Goal: Understand process/instructions: Learn how to perform a task or action

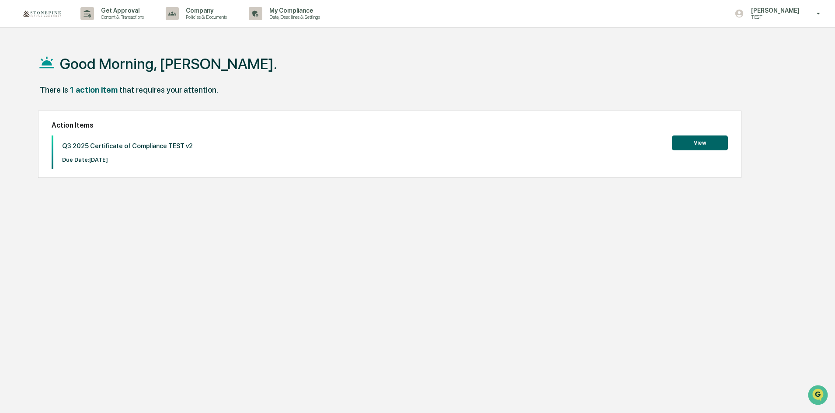
click at [694, 146] on button "View" at bounding box center [700, 142] width 56 height 15
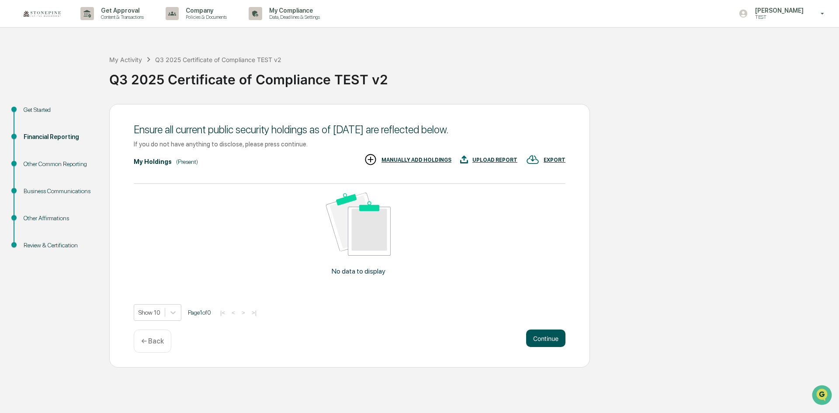
click at [543, 343] on button "Continue" at bounding box center [545, 337] width 39 height 17
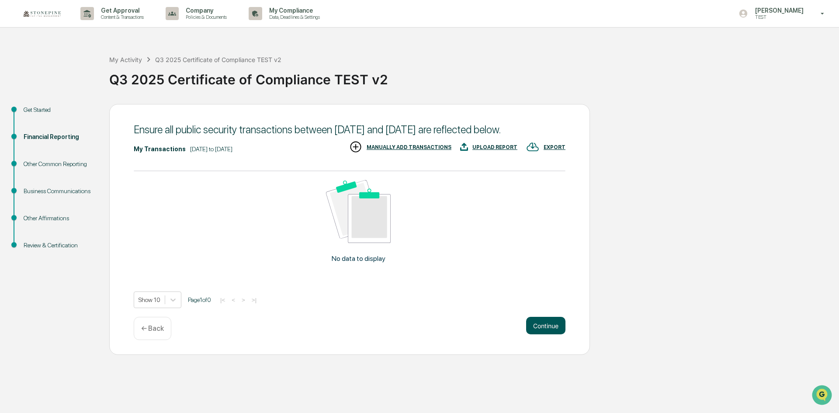
click at [544, 334] on button "Continue" at bounding box center [545, 325] width 39 height 17
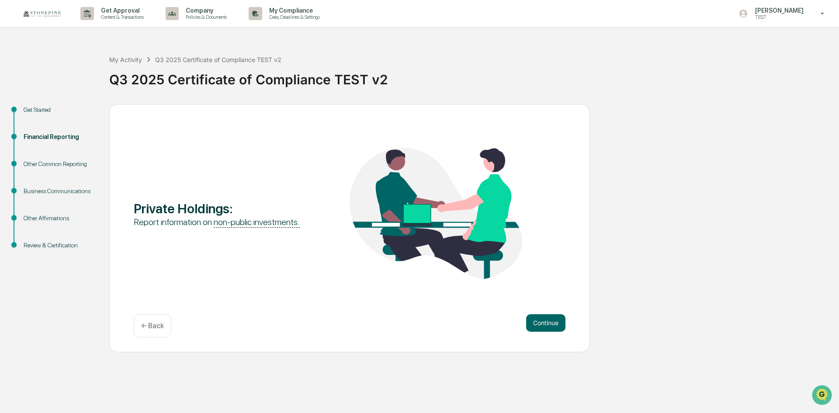
click at [59, 163] on div "Other Common Reporting" at bounding box center [60, 163] width 72 height 9
click at [550, 326] on button "Continue" at bounding box center [545, 322] width 39 height 17
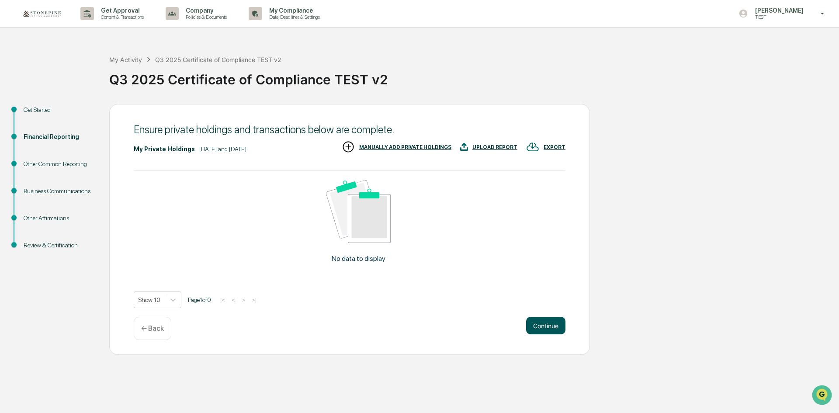
click at [550, 326] on button "Continue" at bounding box center [545, 325] width 39 height 17
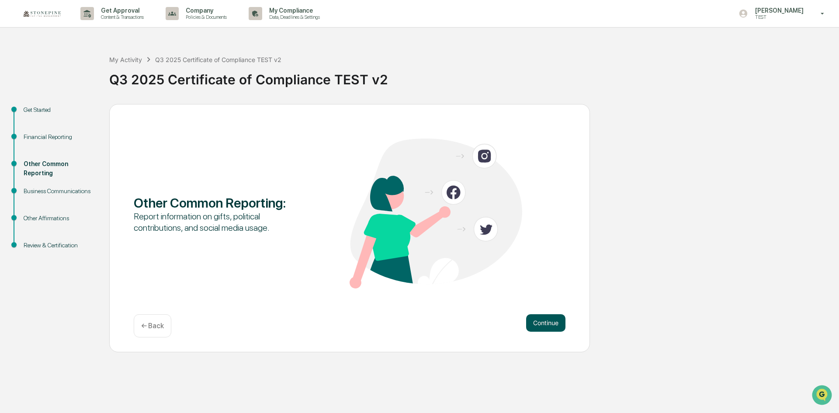
click at [550, 325] on button "Continue" at bounding box center [545, 322] width 39 height 17
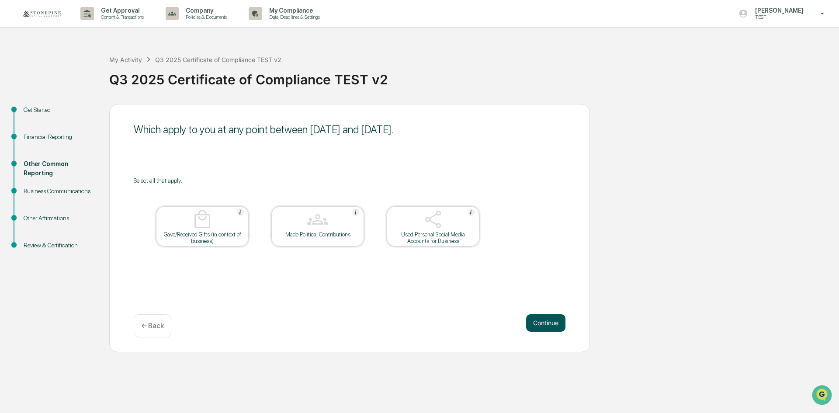
click at [550, 324] on button "Continue" at bounding box center [545, 322] width 39 height 17
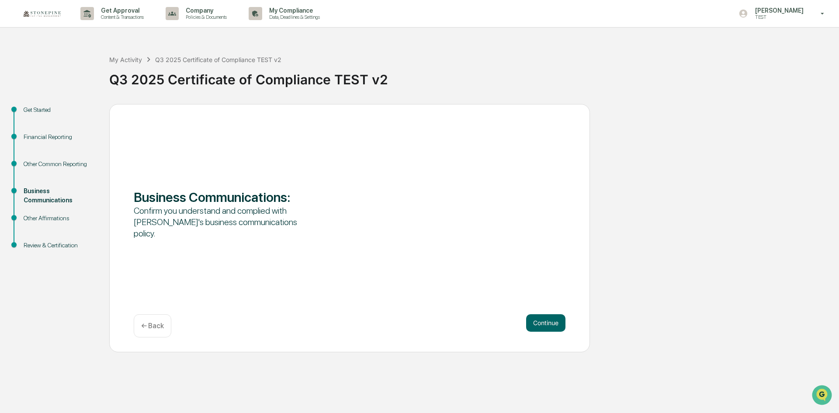
click at [550, 324] on button "Continue" at bounding box center [545, 322] width 39 height 17
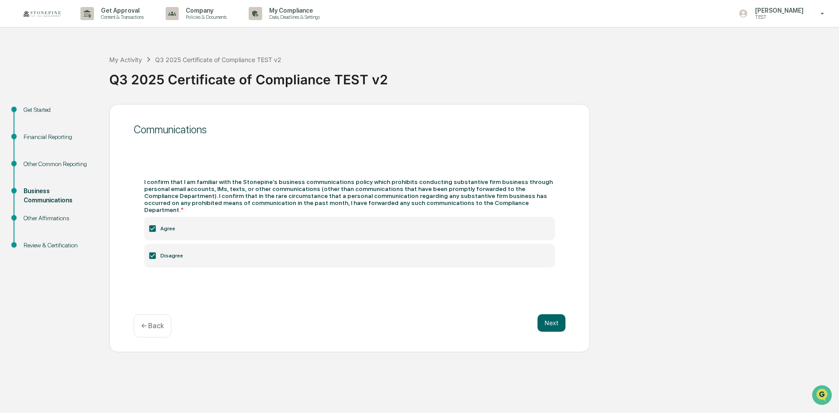
click at [157, 252] on label "Disagree" at bounding box center [349, 256] width 411 height 24
click at [556, 317] on button "Next" at bounding box center [551, 322] width 28 height 17
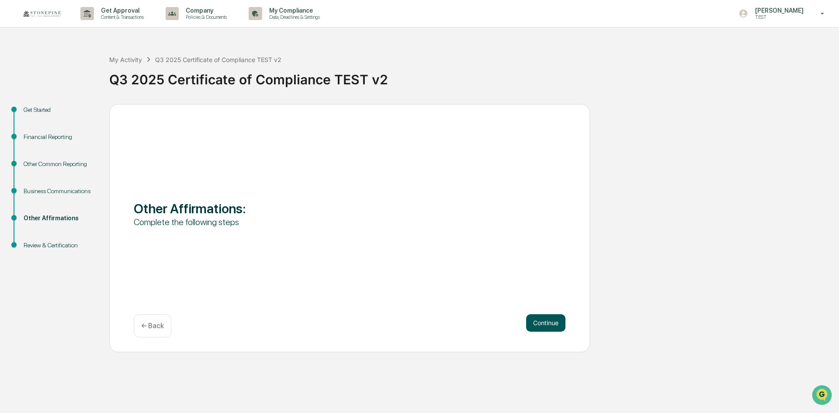
click at [556, 317] on button "Continue" at bounding box center [545, 322] width 39 height 17
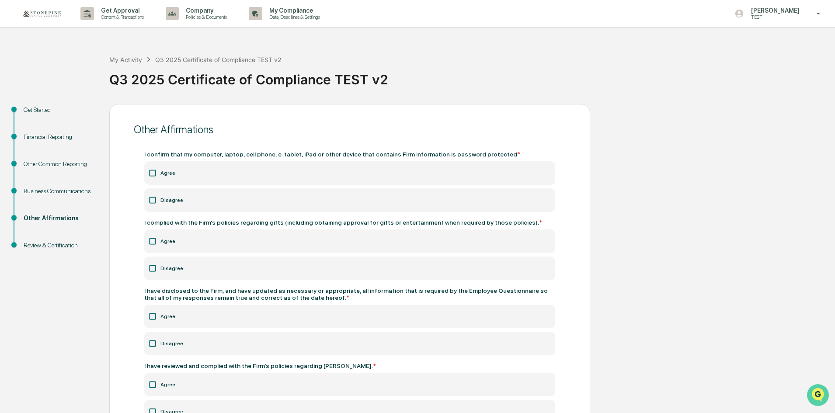
click at [811, 400] on icon "Open customer support" at bounding box center [818, 406] width 22 height 22
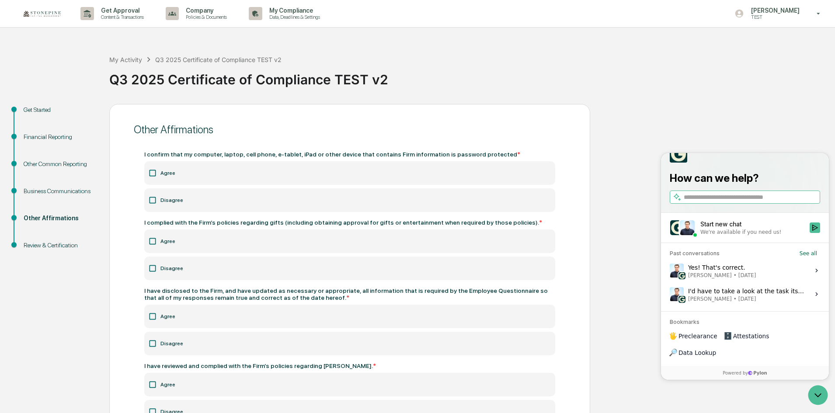
click at [752, 282] on label "Yes! That's correct. [PERSON_NAME] • [DATE] View issue" at bounding box center [744, 271] width 157 height 24
click at [669, 271] on button "View issue" at bounding box center [669, 270] width 0 height 0
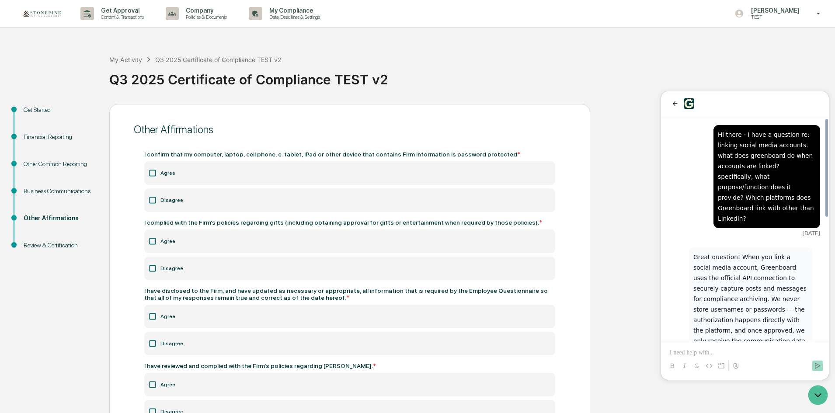
scroll to position [279, 0]
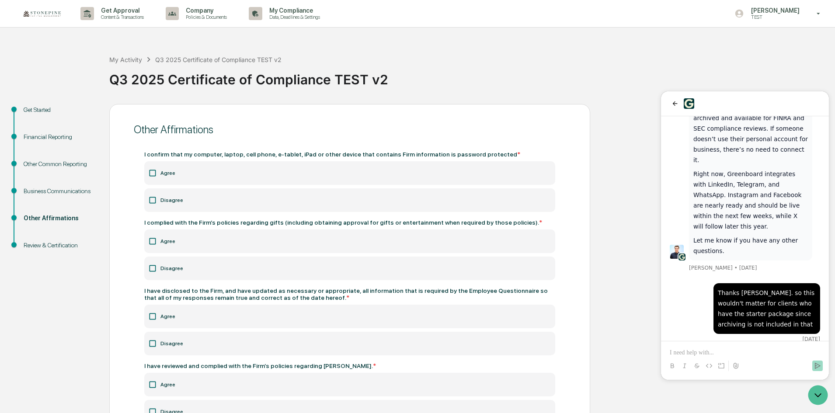
click at [602, 315] on div "Get Started Financial Reporting Other Common Reporting Business Communications …" at bounding box center [417, 292] width 826 height 377
click at [600, 307] on div "Get Started Financial Reporting Other Common Reporting Business Communications …" at bounding box center [417, 292] width 826 height 377
click at [668, 104] on div at bounding box center [745, 103] width 168 height 25
click at [671, 103] on button "back" at bounding box center [674, 103] width 10 height 10
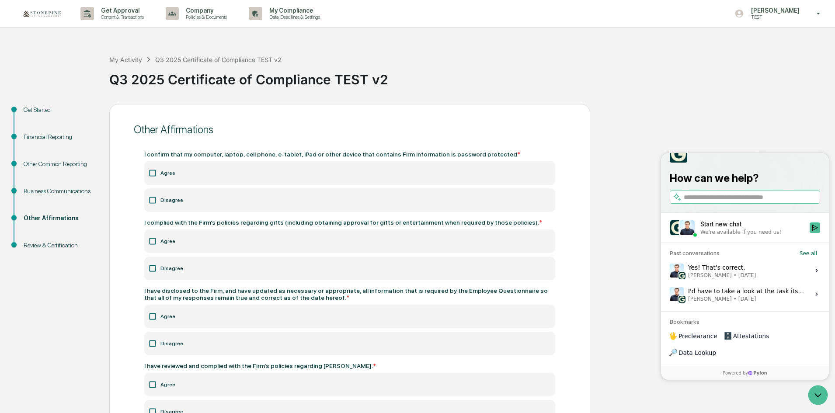
click at [611, 84] on div "Q3 2025 Certificate of Compliance TEST v2" at bounding box center [469, 76] width 721 height 23
click at [616, 70] on div "Q3 2025 Certificate of Compliance TEST v2" at bounding box center [469, 76] width 721 height 23
click at [717, 279] on div "Yes! That's correct. [PERSON_NAME] • [DATE]" at bounding box center [722, 270] width 68 height 17
click at [669, 271] on button "View issue" at bounding box center [669, 270] width 0 height 0
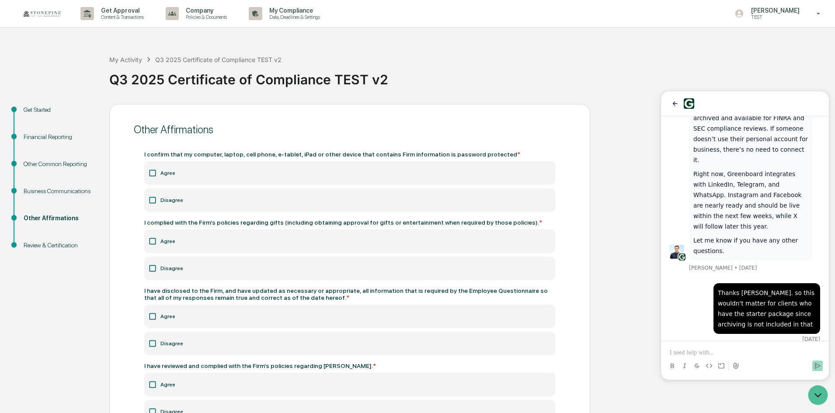
click at [719, 350] on p at bounding box center [744, 352] width 150 height 9
click at [782, 9] on p "[PERSON_NAME]" at bounding box center [774, 10] width 60 height 7
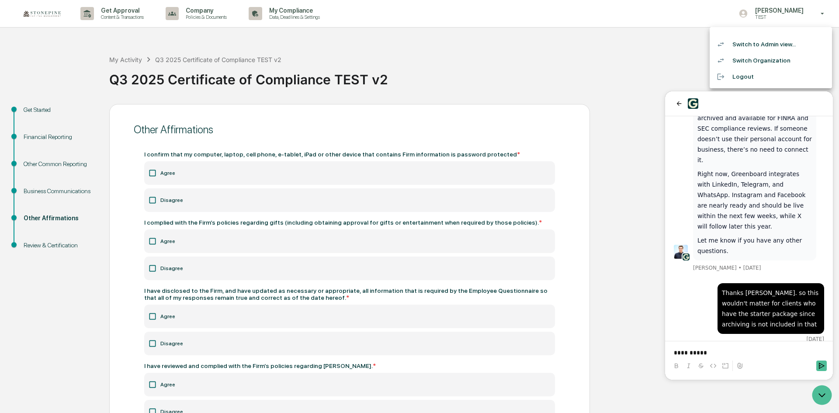
click at [771, 63] on li "Switch Organization" at bounding box center [771, 60] width 122 height 16
